Goal: Task Accomplishment & Management: Use online tool/utility

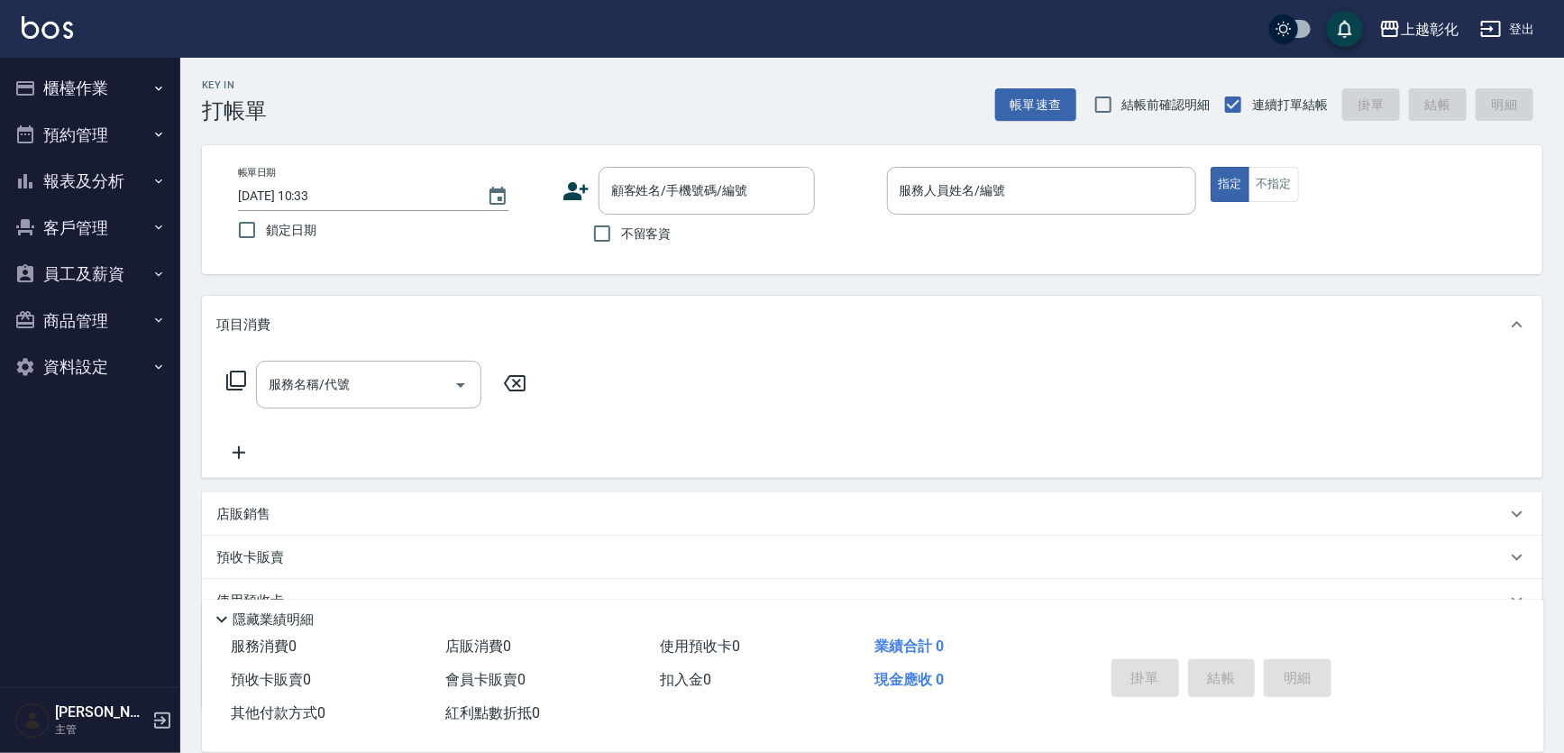
click at [162, 81] on icon "button" at bounding box center [158, 88] width 14 height 14
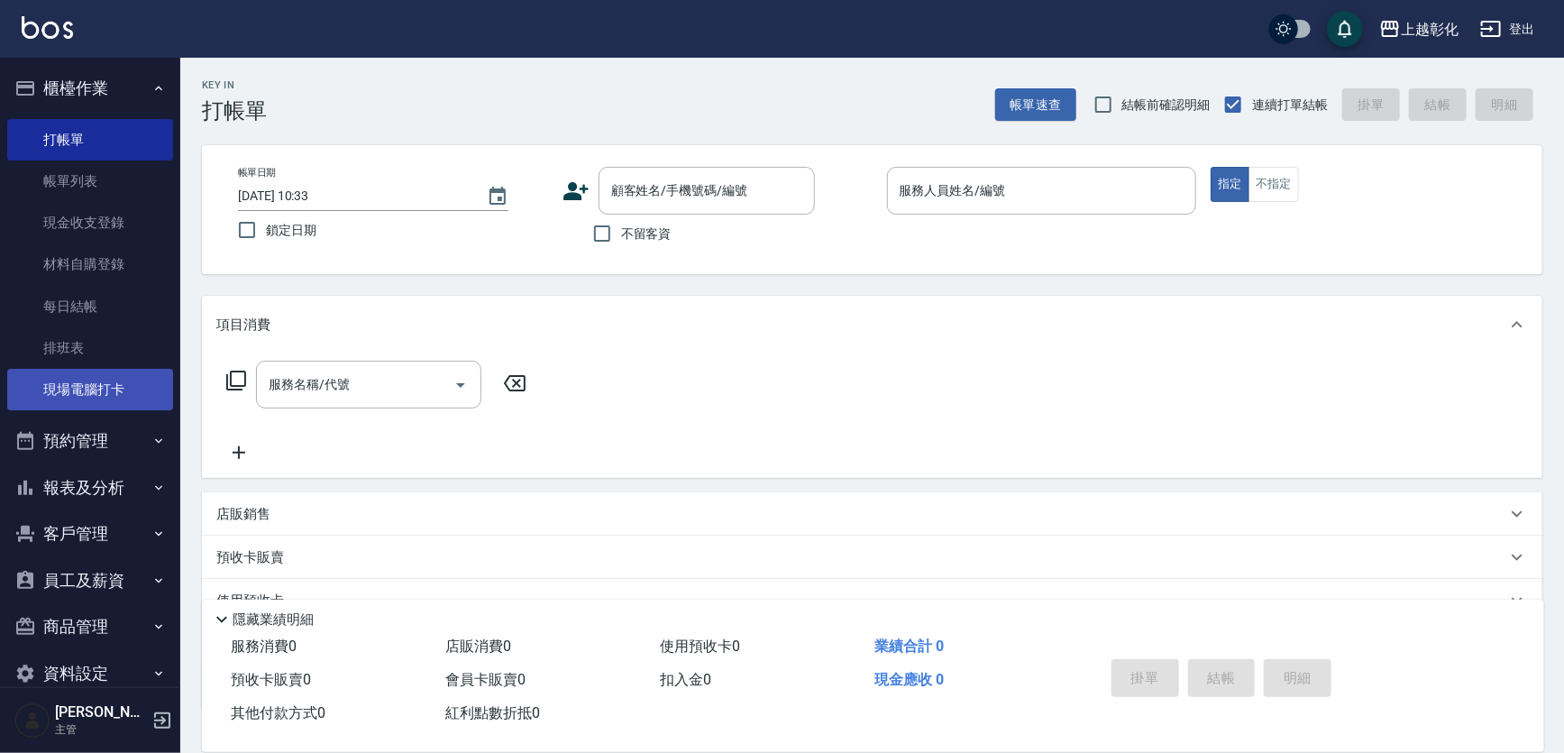
click at [100, 387] on link "現場電腦打卡" at bounding box center [90, 389] width 166 height 41
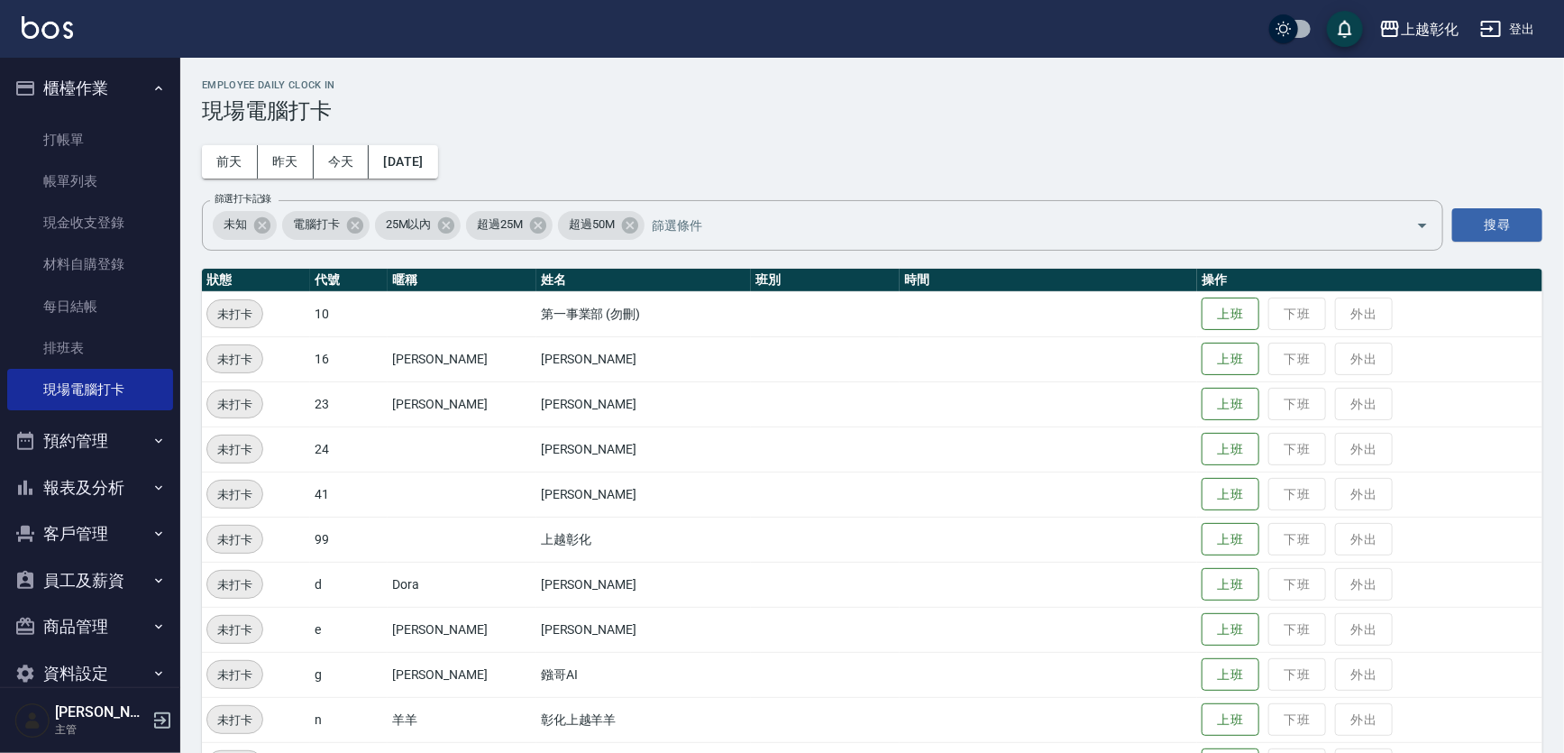
click at [1197, 377] on td "上班 下班 外出" at bounding box center [1369, 358] width 345 height 45
click at [1202, 361] on button "上班" at bounding box center [1231, 360] width 58 height 32
click at [1204, 623] on button "上班" at bounding box center [1231, 630] width 58 height 32
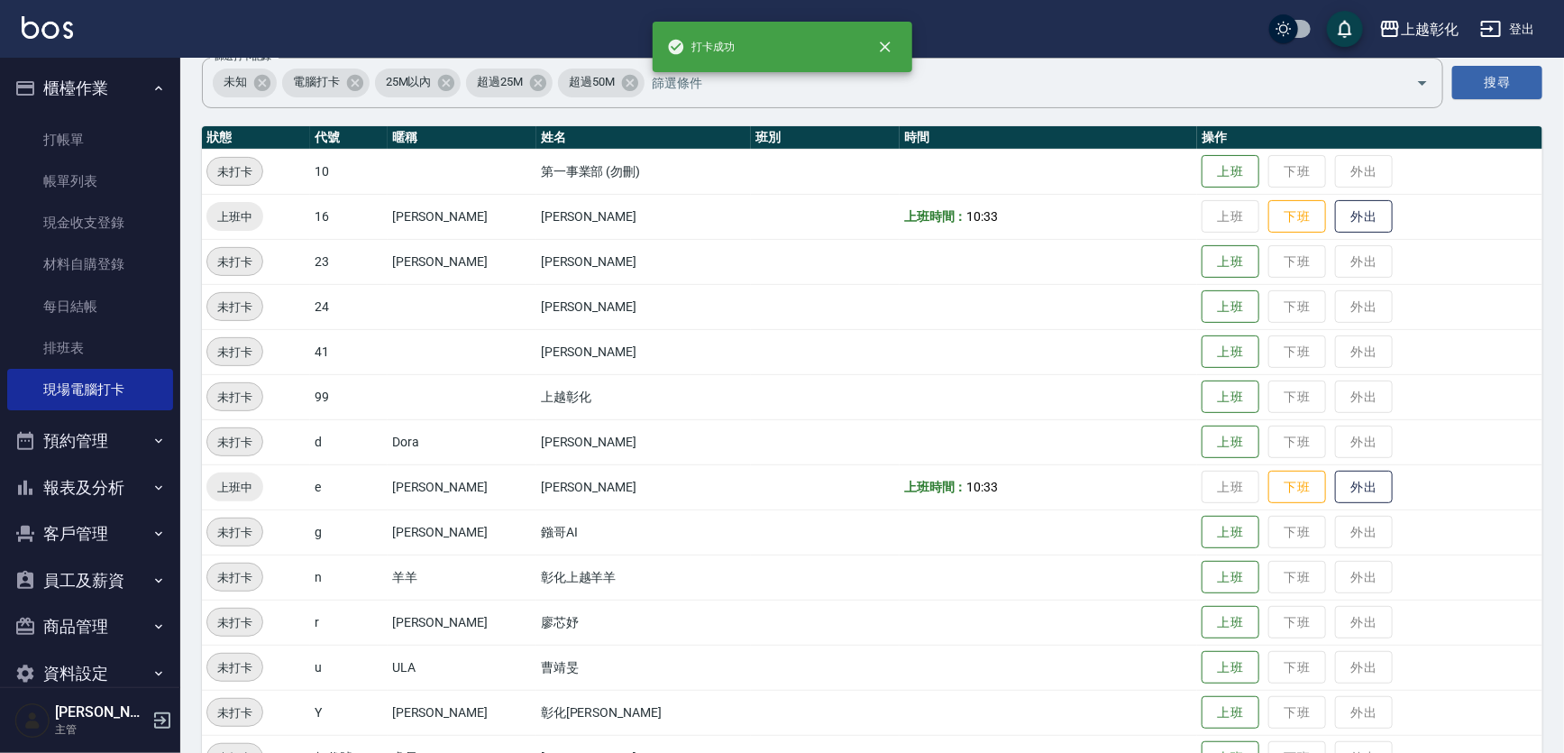
scroll to position [163, 0]
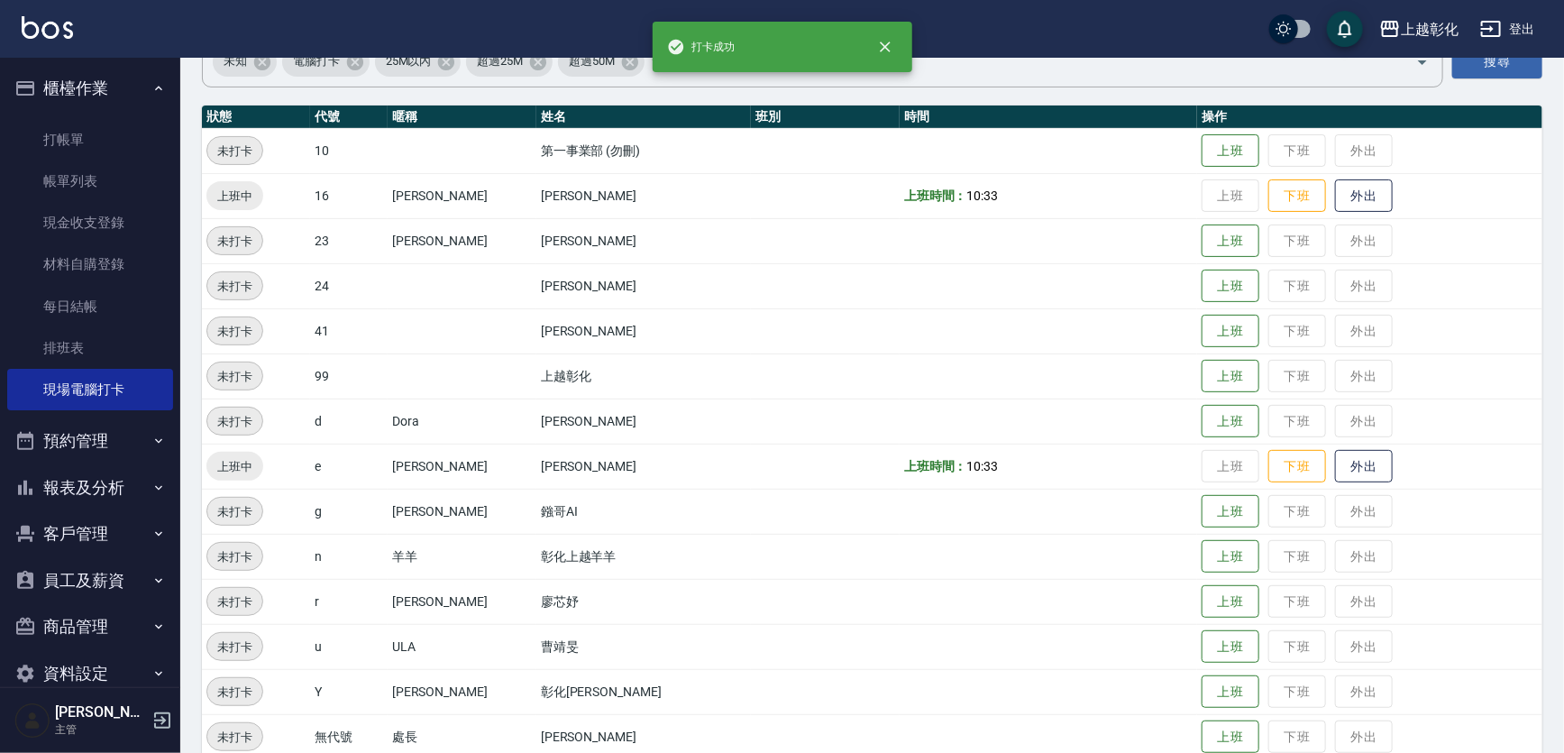
click at [1204, 707] on td "上班 下班 外出" at bounding box center [1369, 691] width 345 height 45
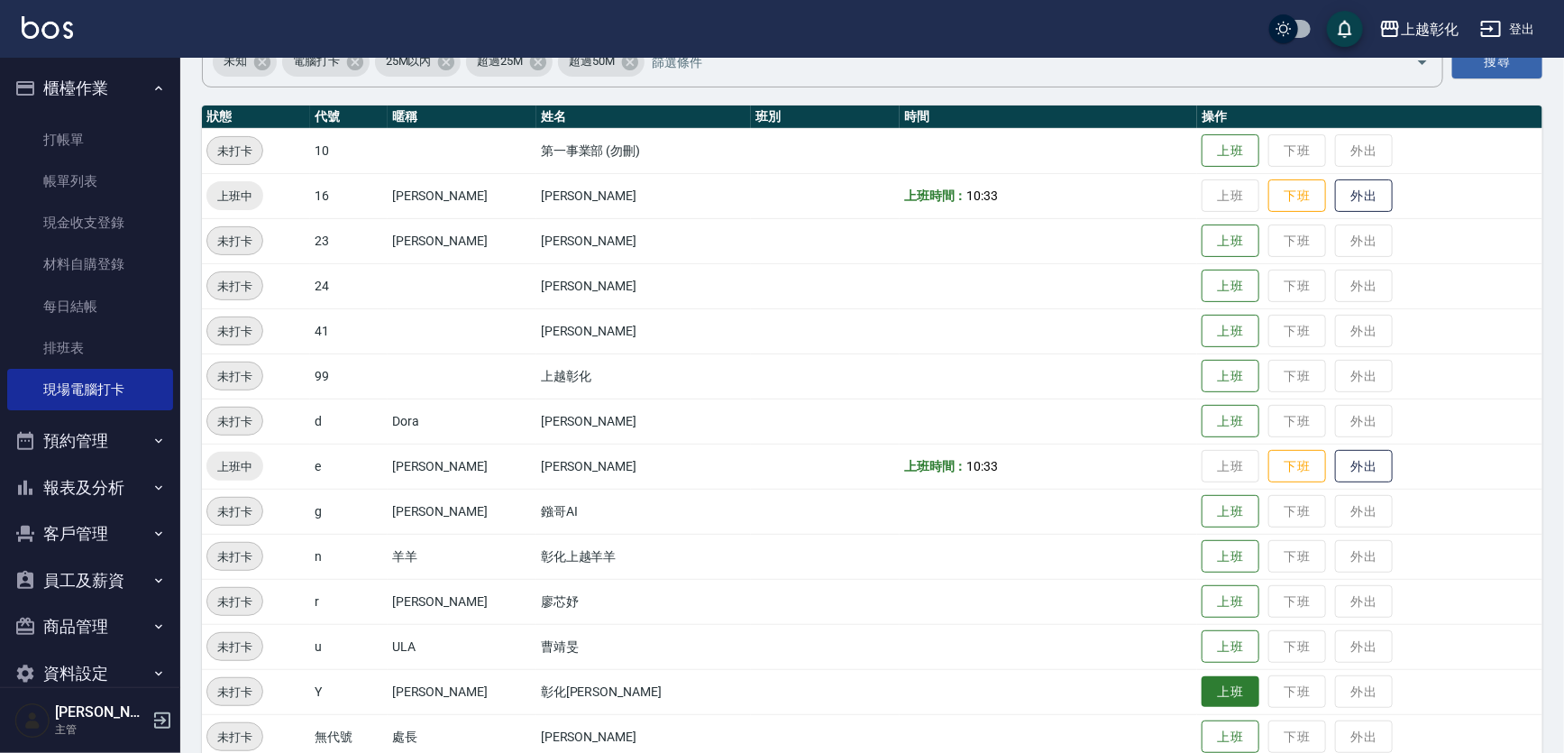
click at [1202, 702] on button "上班" at bounding box center [1231, 692] width 58 height 32
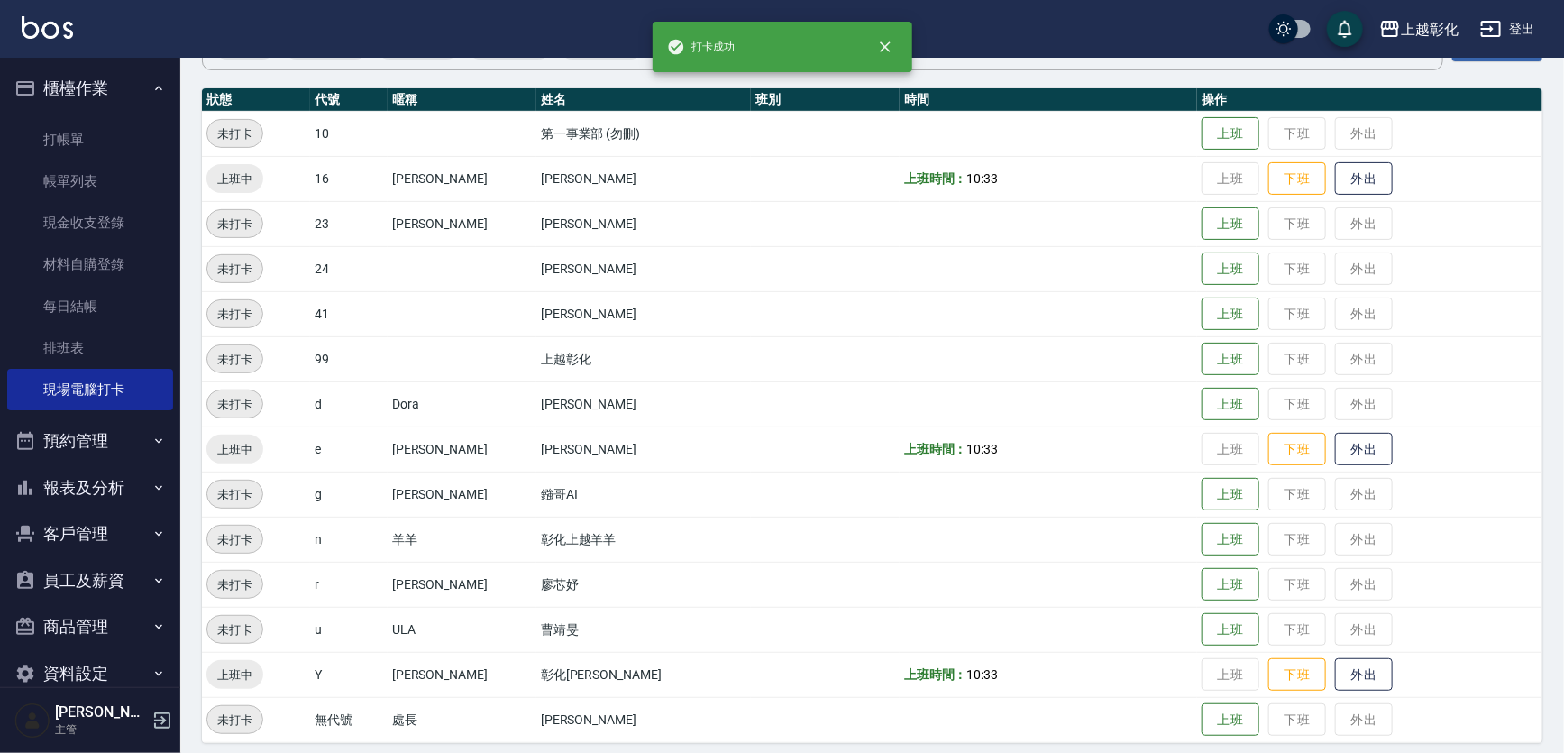
scroll to position [190, 0]
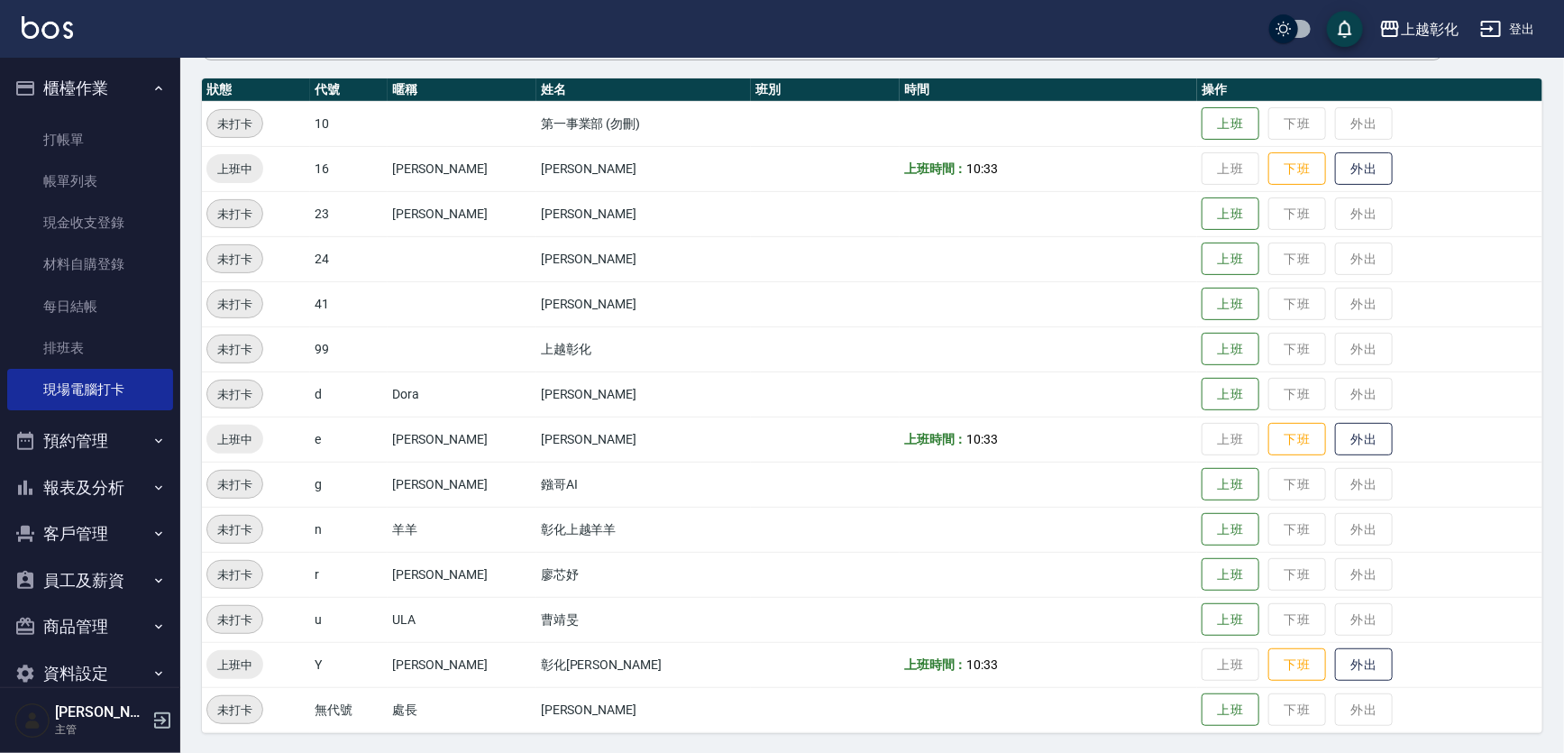
drag, startPoint x: 821, startPoint y: 420, endPoint x: 929, endPoint y: 434, distance: 108.2
click at [853, 428] on tr "上班中 e [PERSON_NAME] [PERSON_NAME]徨 上班時間： 10:33 上班 下班 外出" at bounding box center [872, 439] width 1341 height 45
click at [968, 434] on span "10:33" at bounding box center [984, 439] width 32 height 14
drag, startPoint x: 989, startPoint y: 431, endPoint x: 770, endPoint y: 447, distance: 219.7
click at [770, 447] on tr "上班中 e [PERSON_NAME] [PERSON_NAME]徨 上班時間： 10:33 上班 下班 外出" at bounding box center [872, 439] width 1341 height 45
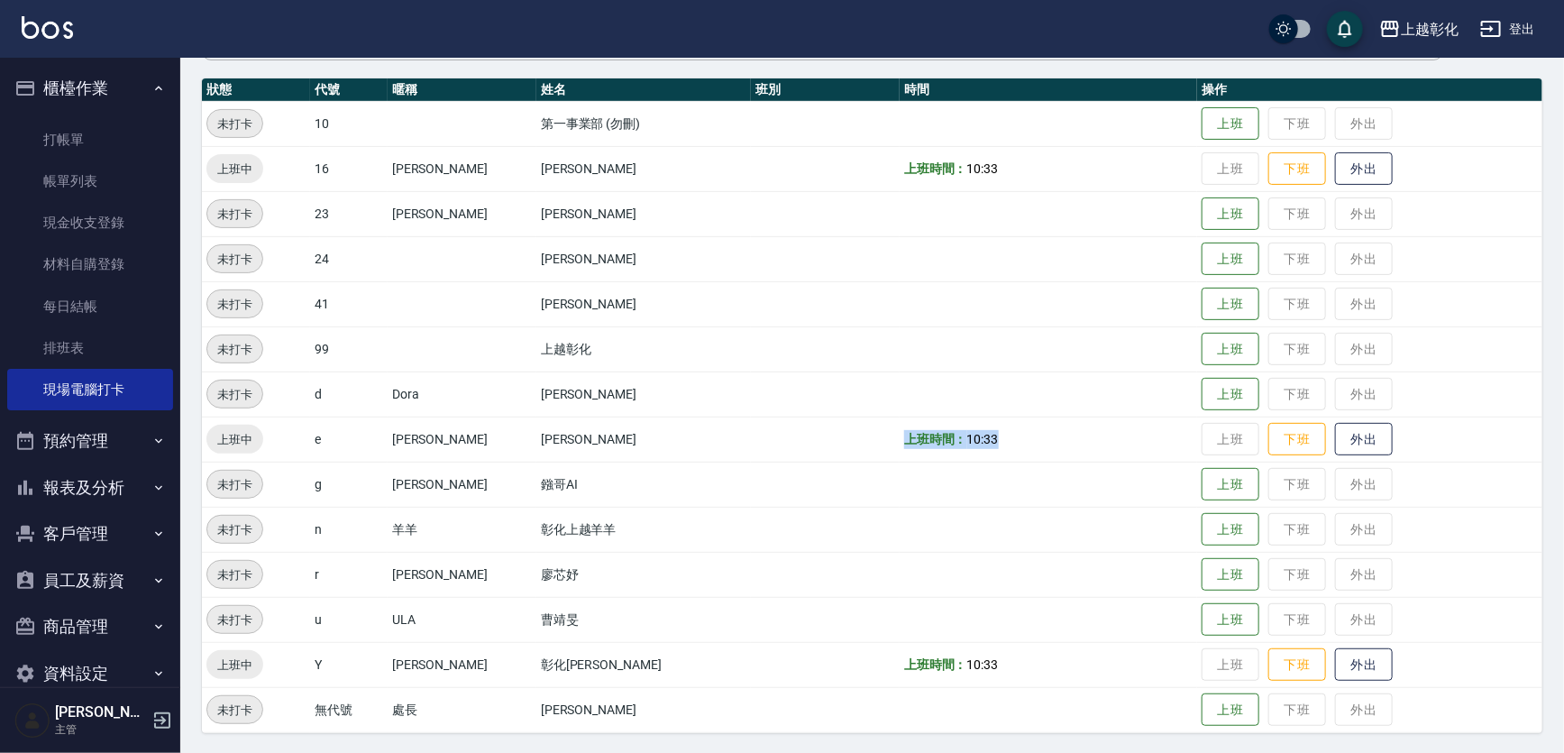
click at [770, 447] on td at bounding box center [825, 439] width 149 height 45
